Goal: Information Seeking & Learning: Check status

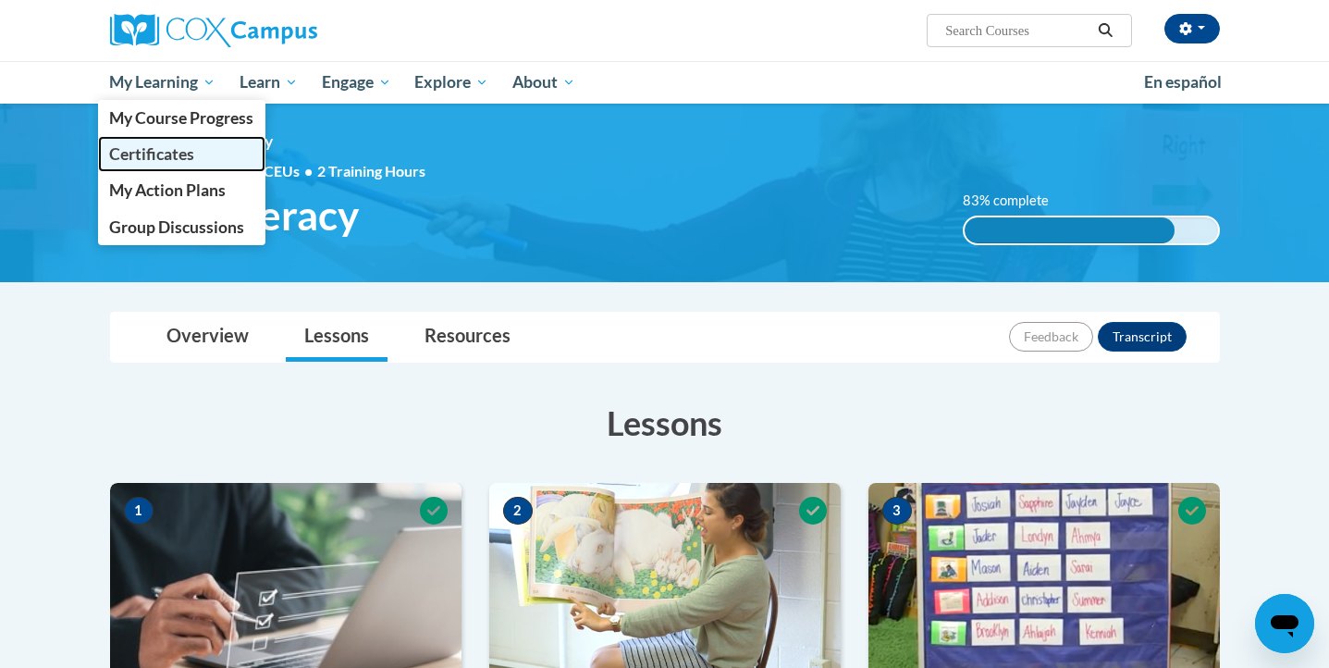
click at [132, 171] on link "Certificates" at bounding box center [182, 154] width 168 height 36
